Goal: Check status: Check status

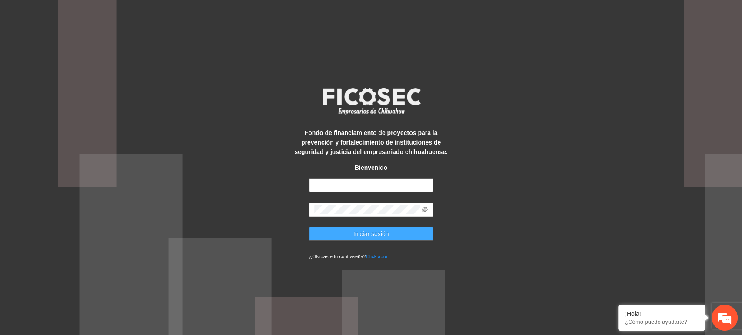
type input "**********"
click at [390, 232] on button "Iniciar sesión" at bounding box center [371, 234] width 124 height 14
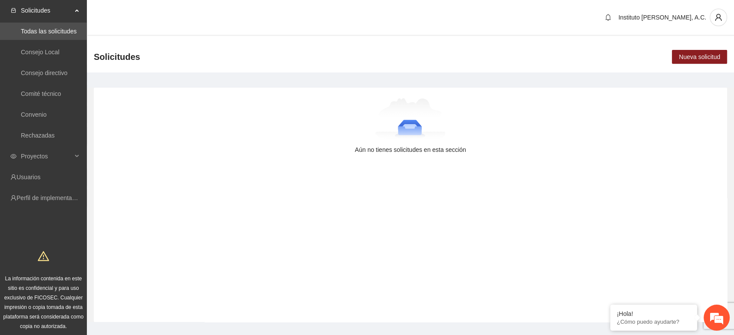
click at [65, 12] on span "Solicitudes" at bounding box center [46, 10] width 51 height 17
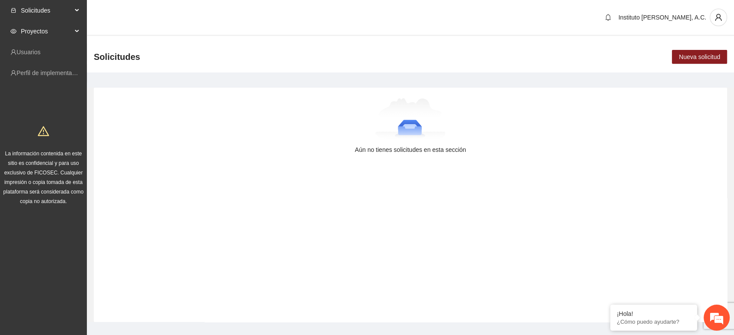
click at [38, 27] on span "Proyectos" at bounding box center [46, 31] width 51 height 17
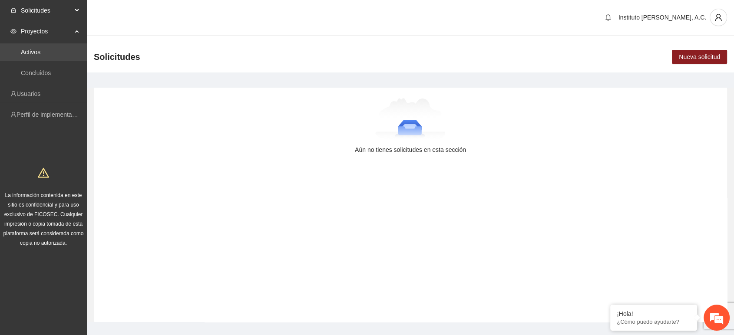
click at [36, 50] on link "Activos" at bounding box center [31, 52] width 20 height 7
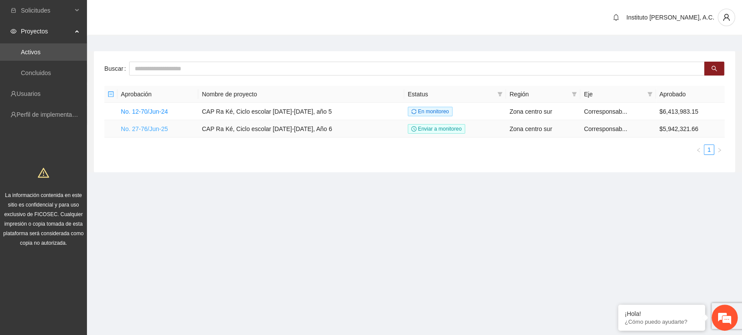
click at [153, 129] on link "No. 27-76/Jun-25" at bounding box center [144, 129] width 47 height 7
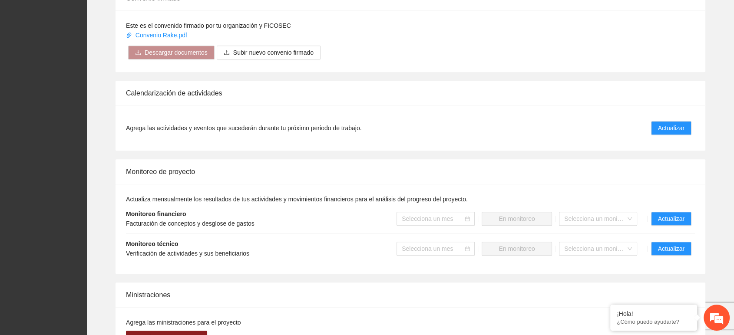
scroll to position [779, 0]
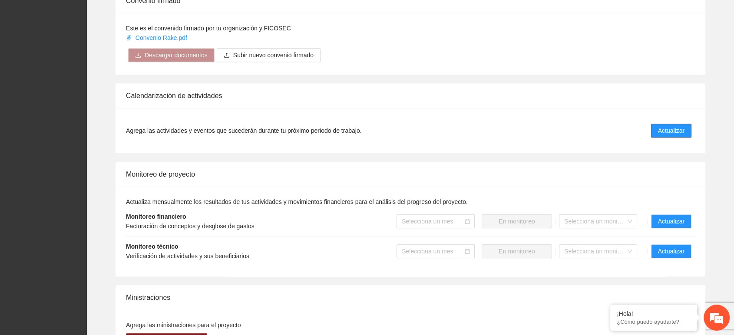
click at [660, 131] on span "Actualizar" at bounding box center [671, 131] width 27 height 10
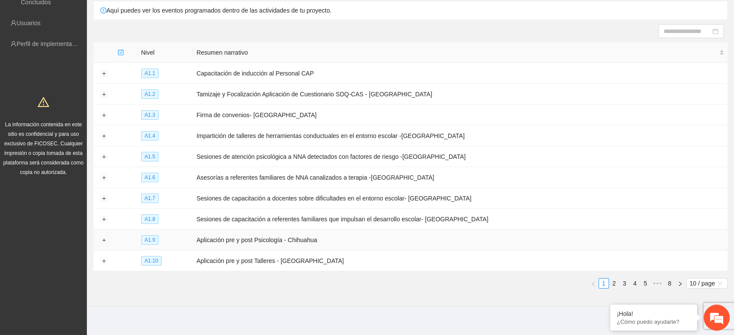
scroll to position [71, 0]
click at [614, 279] on link "2" at bounding box center [615, 284] width 10 height 10
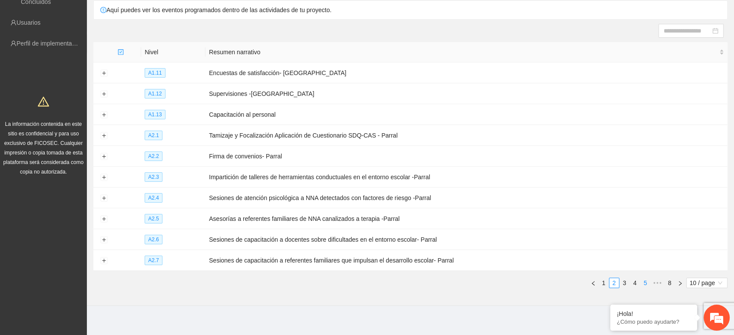
click at [642, 279] on link "5" at bounding box center [646, 284] width 10 height 10
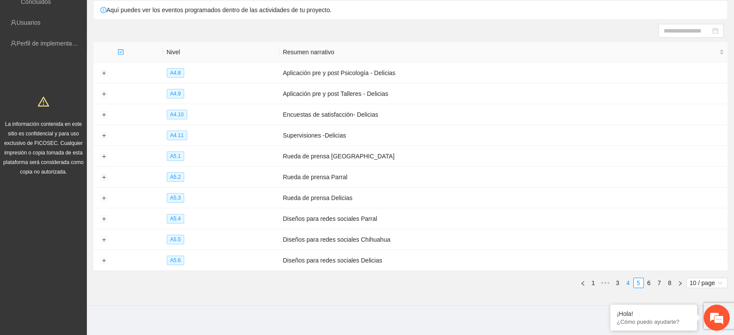
click at [630, 279] on link "4" at bounding box center [629, 284] width 10 height 10
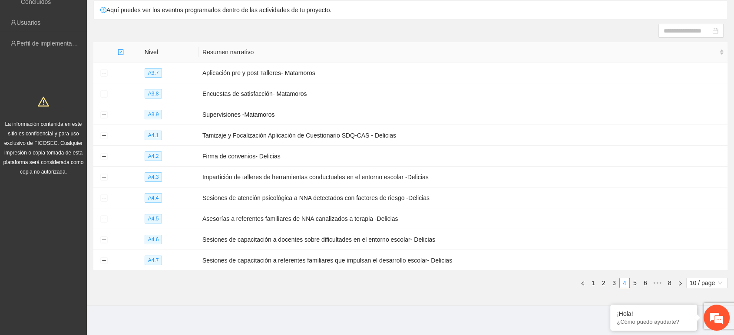
click at [277, 304] on main "Calendarización Aquí puedes ver los eventos programados dentro de las actividad…" at bounding box center [410, 141] width 647 height 352
click at [255, 290] on section "Calendarización Aquí puedes ver los eventos programados dentro de las actividad…" at bounding box center [410, 136] width 647 height 342
click at [255, 290] on div "Nivel Resumen narrativo A3.7 Aplicación pre y post Talleres- Matamoros A3.8 Enc…" at bounding box center [410, 168] width 634 height 253
click at [100, 196] on button "Expand row" at bounding box center [103, 198] width 7 height 7
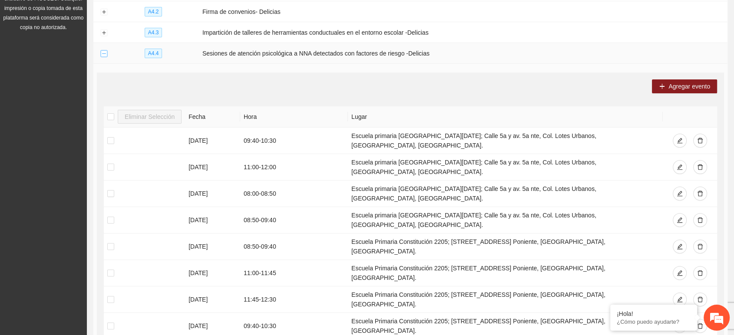
click at [102, 50] on button "Collapse row" at bounding box center [103, 53] width 7 height 7
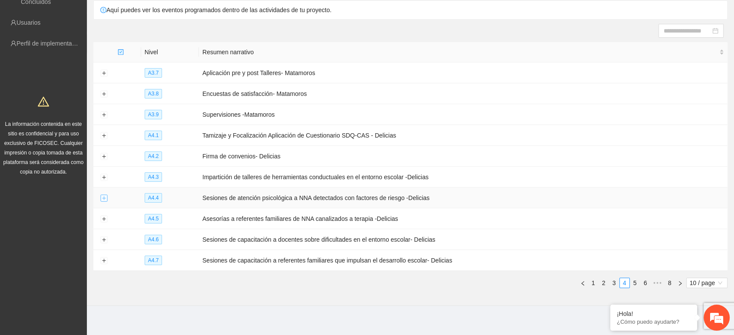
click at [104, 196] on button "Expand row" at bounding box center [103, 198] width 7 height 7
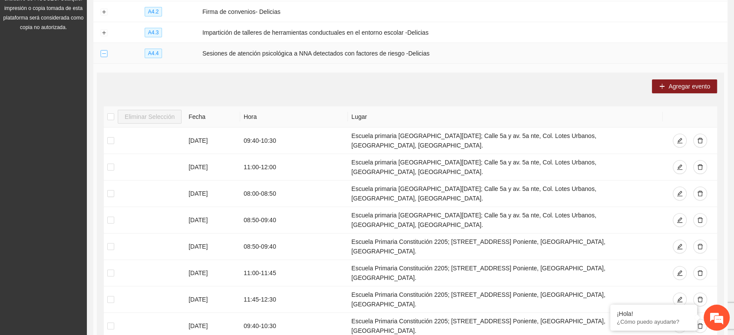
click at [100, 50] on button "Collapse row" at bounding box center [103, 53] width 7 height 7
